Goal: Connect with others: Connect with others

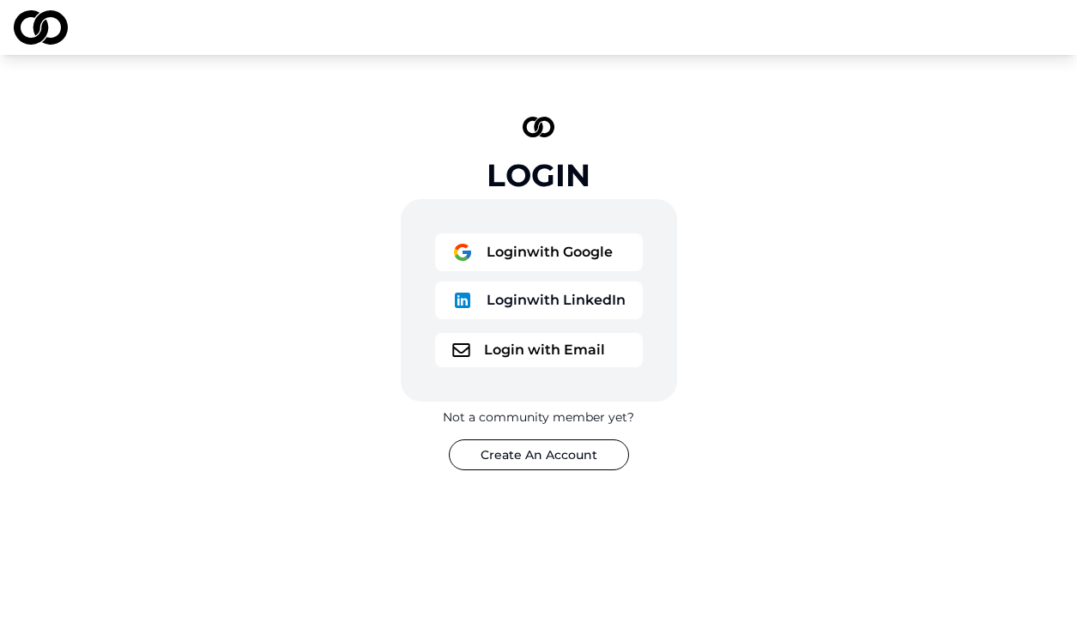
click at [554, 302] on button "Login with LinkedIn" at bounding box center [539, 301] width 208 height 38
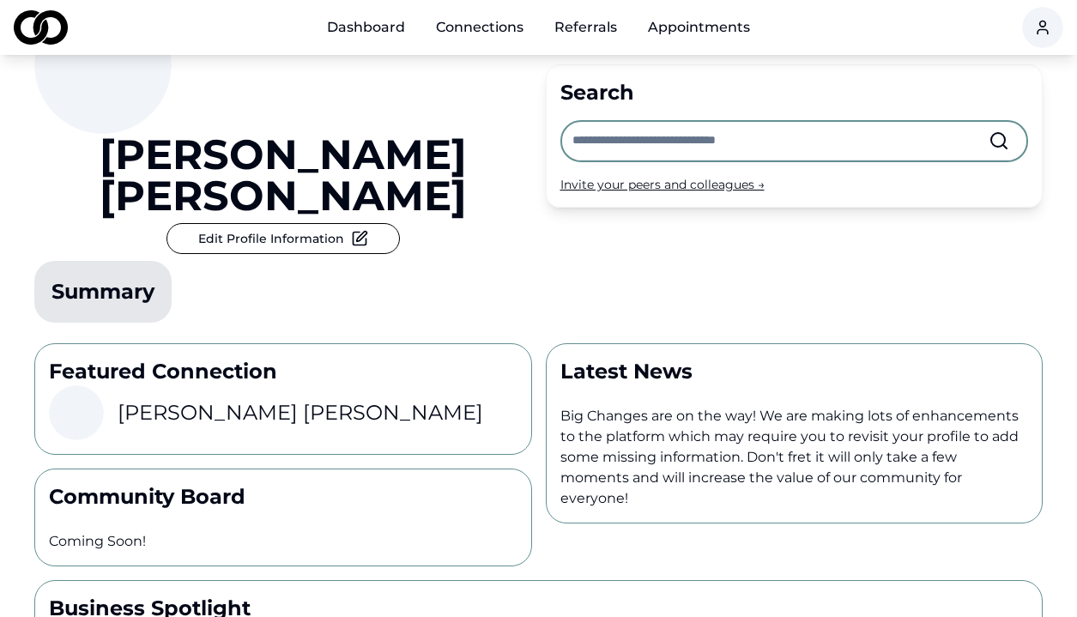
scroll to position [114, 0]
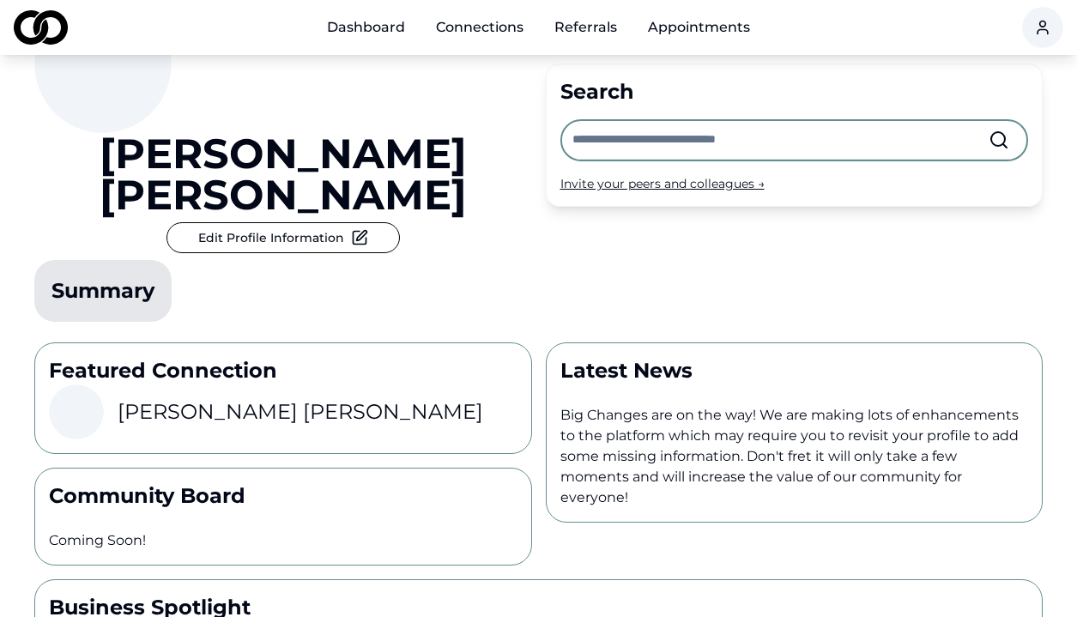
click at [230, 398] on h3 "Michael Sherman" at bounding box center [301, 411] width 366 height 27
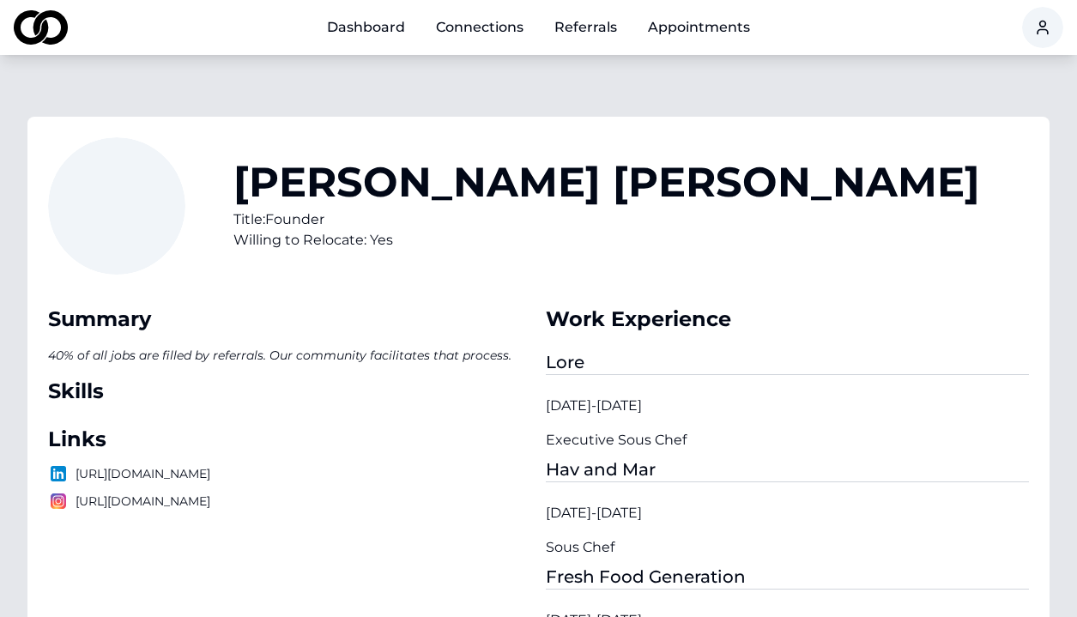
click at [367, 27] on link "Dashboard" at bounding box center [366, 27] width 106 height 34
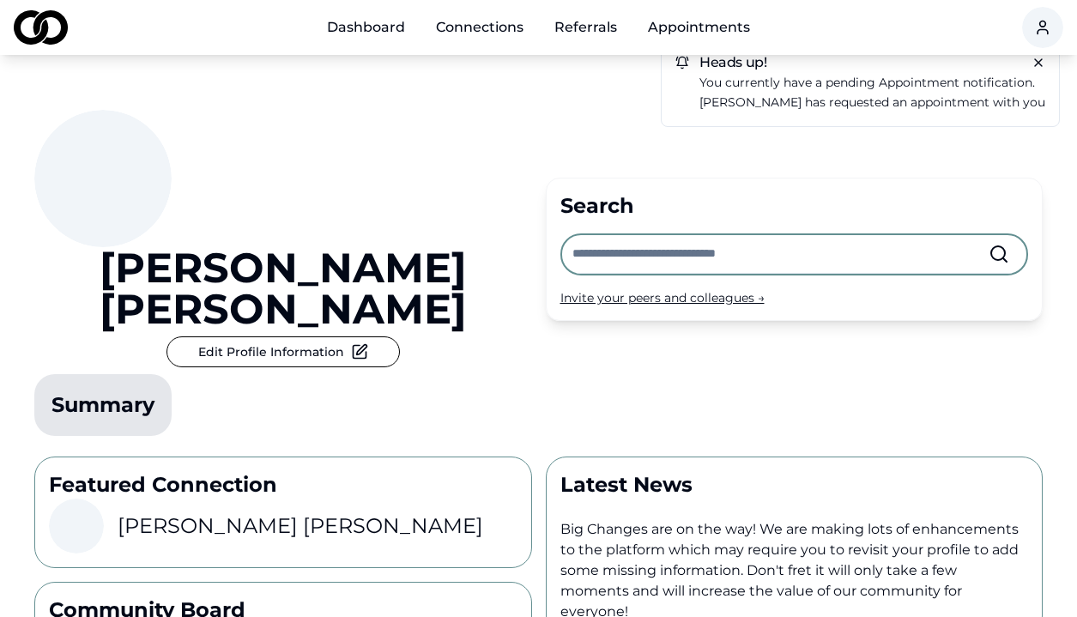
click at [154, 391] on div "Summary" at bounding box center [102, 404] width 103 height 27
click at [41, 34] on img at bounding box center [41, 27] width 54 height 34
click at [1045, 14] on html "Dashboard Connections Referrals Appointments Heads up! You currently have a pen…" at bounding box center [538, 308] width 1077 height 617
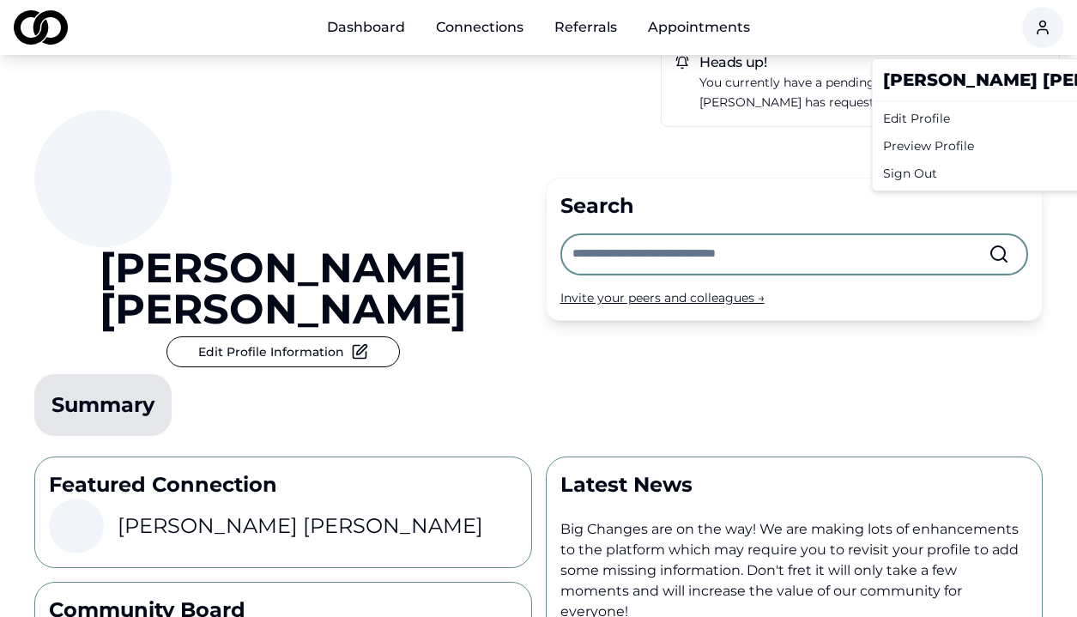
click at [942, 71] on div "Jarad McCarroll" at bounding box center [1040, 80] width 328 height 34
click at [504, 29] on html "Dashboard Connections Referrals Appointments Heads up! You currently have a pen…" at bounding box center [538, 308] width 1077 height 617
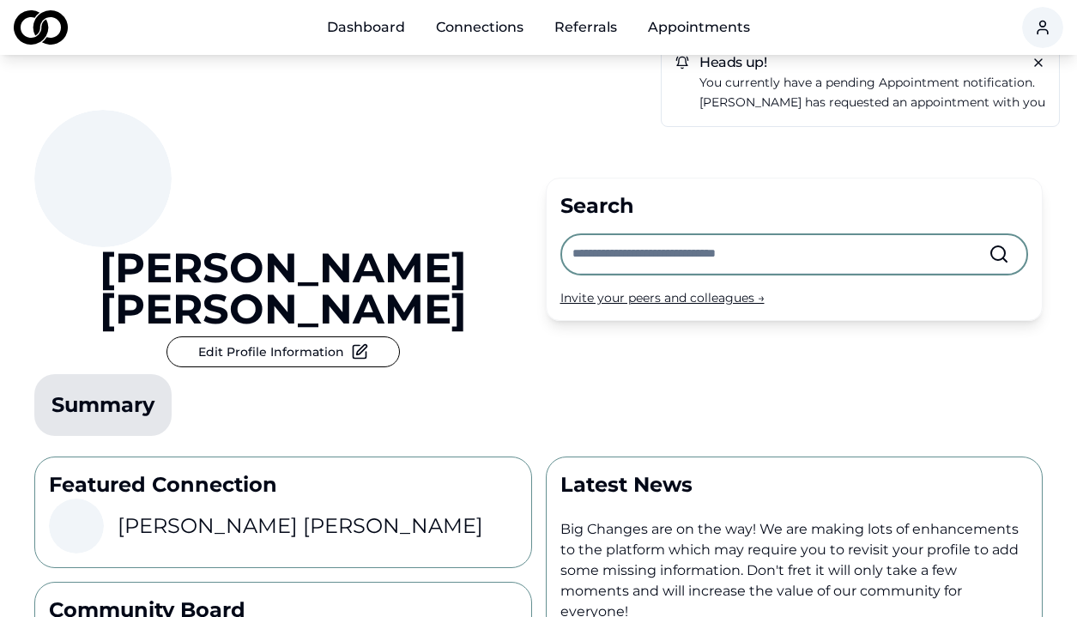
click at [466, 41] on link "Connections" at bounding box center [479, 27] width 115 height 34
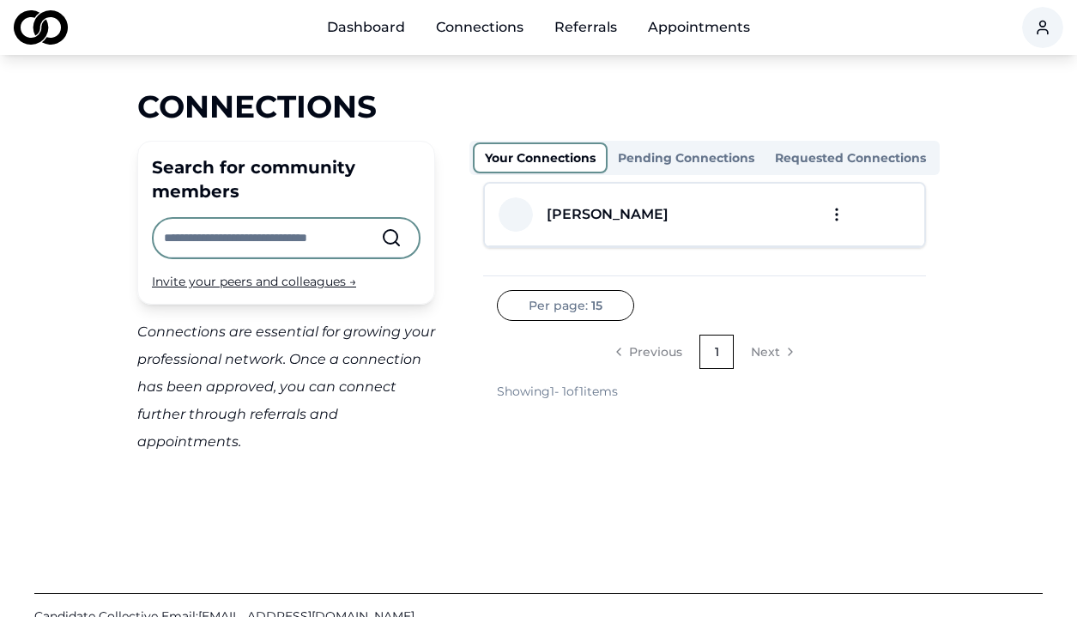
click at [386, 233] on circle at bounding box center [391, 237] width 14 height 14
click at [387, 239] on icon at bounding box center [391, 237] width 21 height 21
click at [391, 239] on icon at bounding box center [391, 237] width 21 height 21
click at [245, 243] on input "text" at bounding box center [272, 238] width 217 height 38
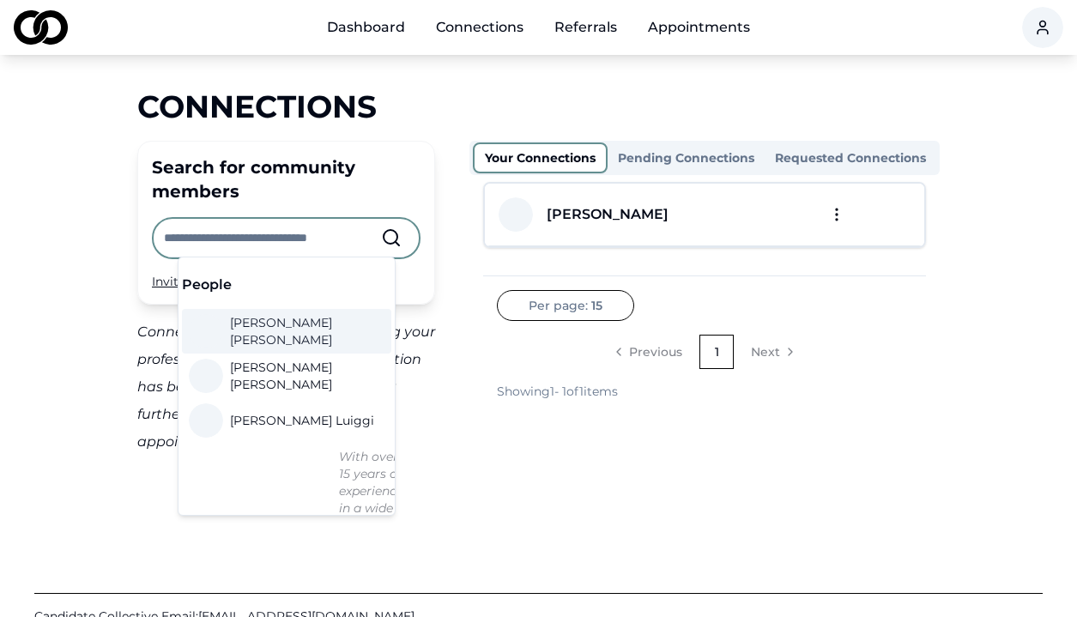
type input "*"
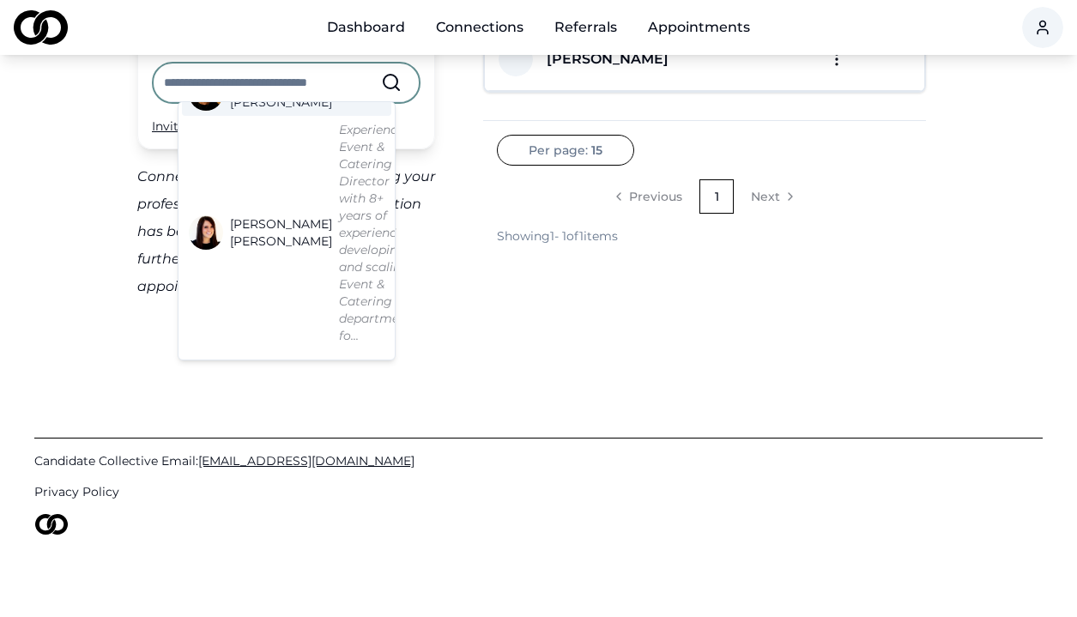
scroll to position [1645, 0]
click at [547, 243] on div "Showing 1 - 1 of 1 items" at bounding box center [557, 235] width 121 height 17
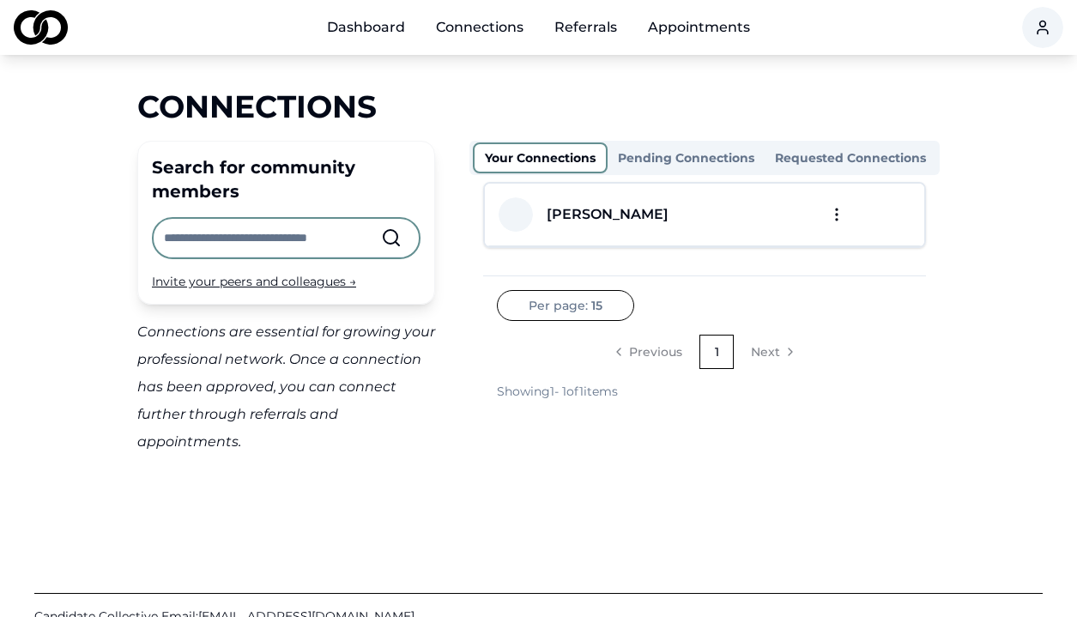
scroll to position [0, 0]
